Goal: Task Accomplishment & Management: Manage account settings

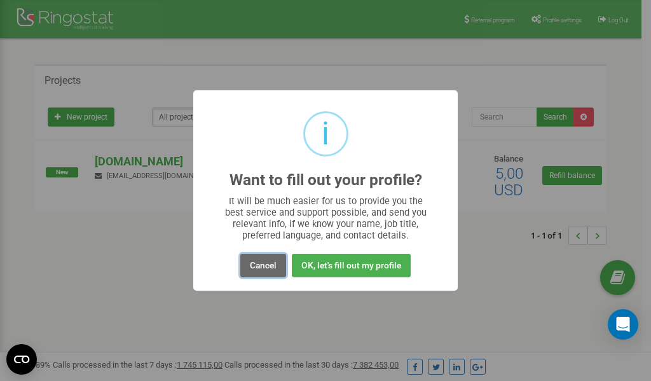
click at [263, 264] on button "Cancel" at bounding box center [263, 265] width 46 height 24
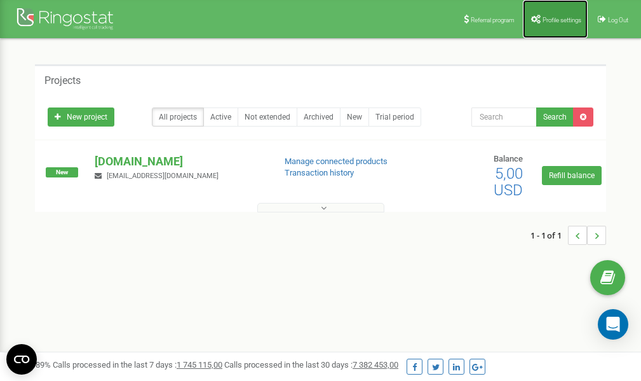
click at [547, 18] on span "Profile settings" at bounding box center [562, 20] width 39 height 7
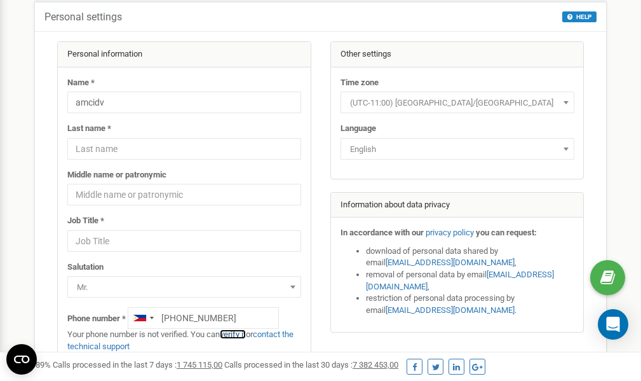
click at [242, 334] on link "verify it" at bounding box center [233, 334] width 26 height 10
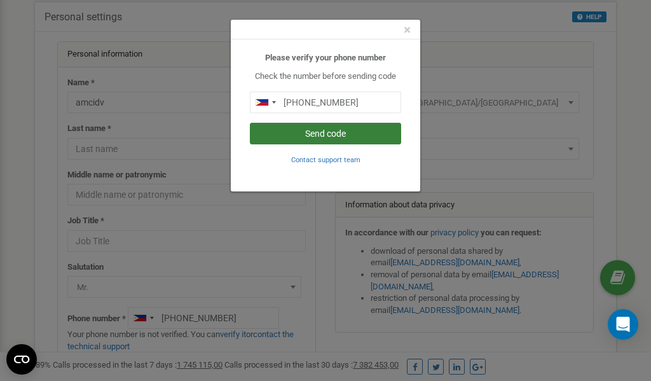
click at [311, 132] on button "Send code" at bounding box center [325, 134] width 151 height 22
